Goal: Share content

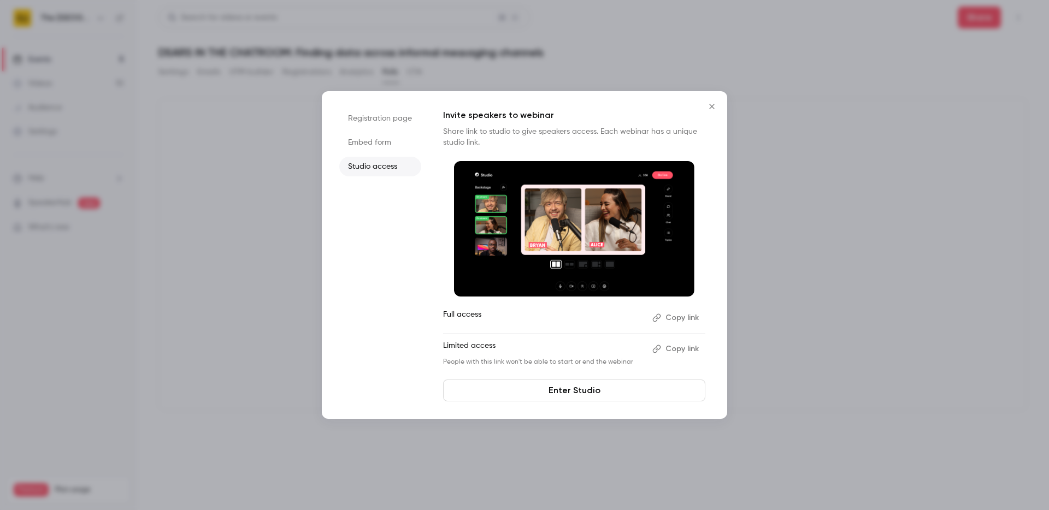
click at [709, 110] on icon "Close" at bounding box center [711, 106] width 13 height 9
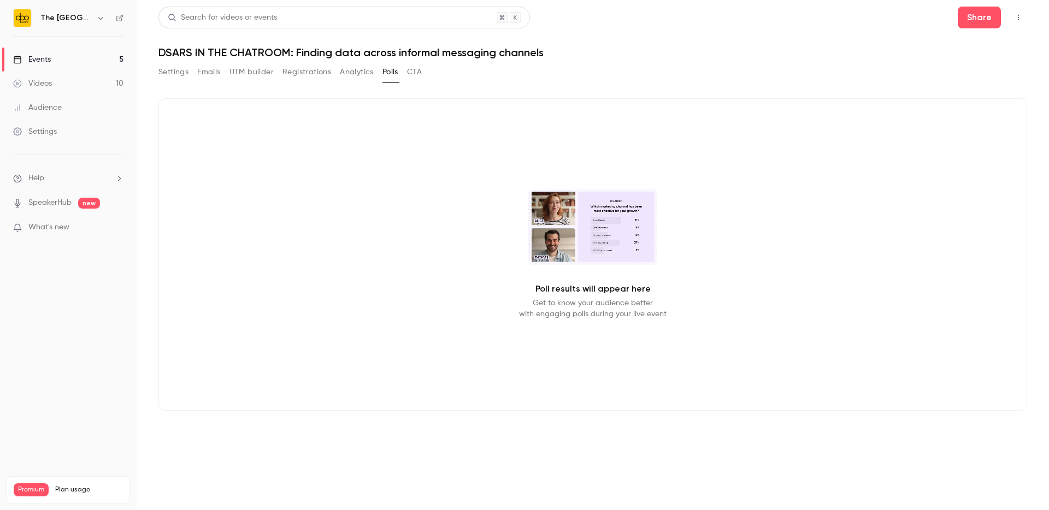
click at [160, 72] on button "Settings" at bounding box center [173, 71] width 30 height 17
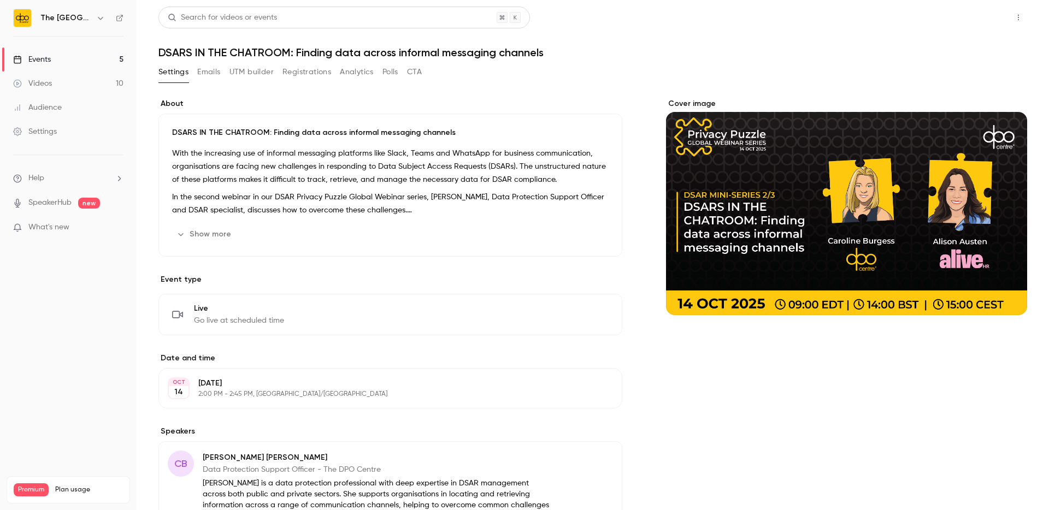
click at [972, 15] on button "Share" at bounding box center [979, 18] width 43 height 22
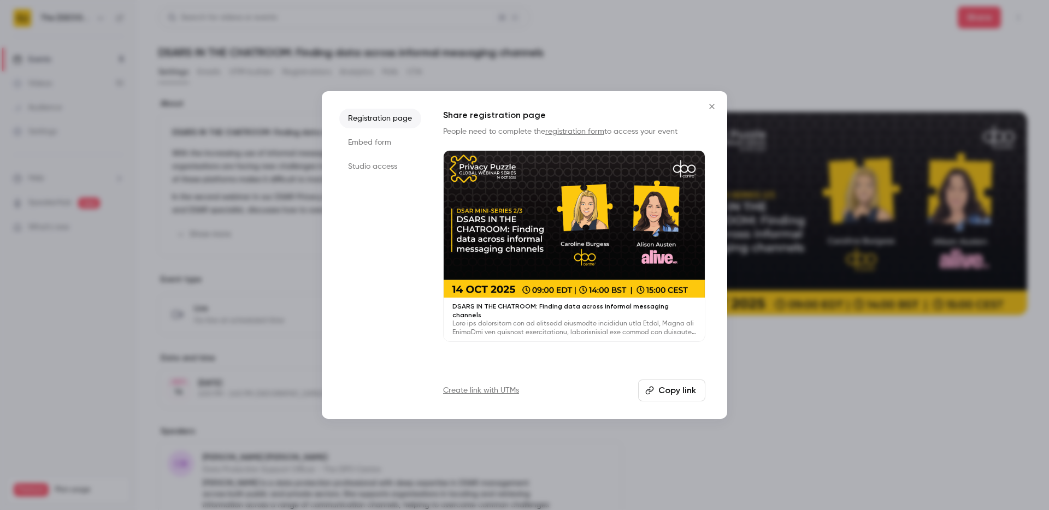
click at [360, 170] on li "Studio access" at bounding box center [380, 167] width 82 height 20
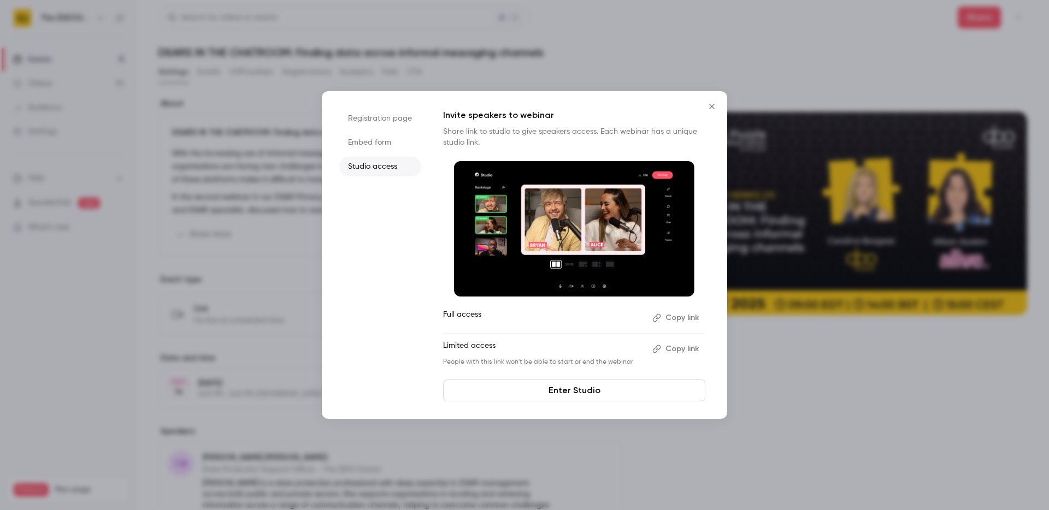
click at [669, 321] on button "Copy link" at bounding box center [676, 317] width 57 height 17
click at [673, 352] on button "Copy link" at bounding box center [676, 348] width 57 height 17
click at [675, 349] on button "Copy link" at bounding box center [676, 348] width 57 height 17
click at [711, 107] on icon "Close" at bounding box center [711, 106] width 5 height 5
